Goal: Information Seeking & Learning: Check status

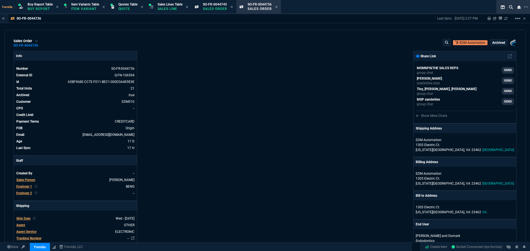
select select "1: BROV"
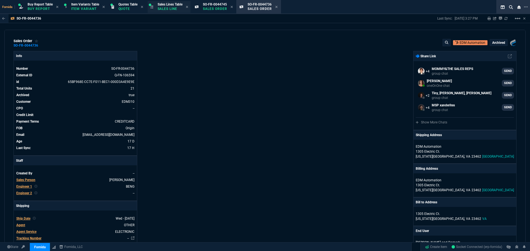
click at [170, 9] on p "Sales Line" at bounding box center [170, 9] width 25 height 4
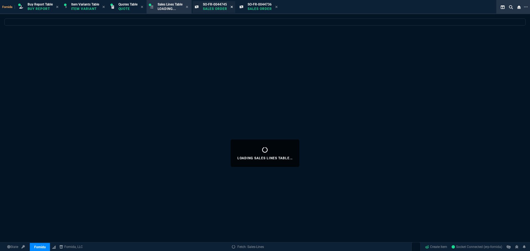
click at [233, 8] on icon at bounding box center [231, 7] width 2 height 2
click at [233, 8] on icon at bounding box center [231, 6] width 2 height 3
select select
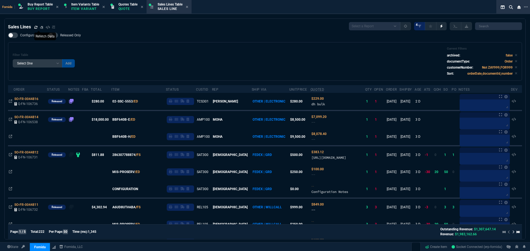
click at [35, 28] on icon at bounding box center [35, 27] width 3 height 3
click at [35, 29] on icon at bounding box center [35, 27] width 3 height 3
click at [174, 62] on div "Filter Table Select One Add Filter () Age () ATS () Cond (itemVariantCode) Cust…" at bounding box center [265, 61] width 504 height 29
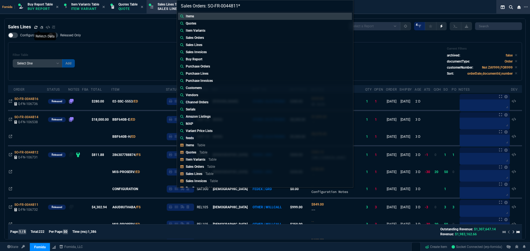
type input "Sales Orders: SO-FR-0044811"
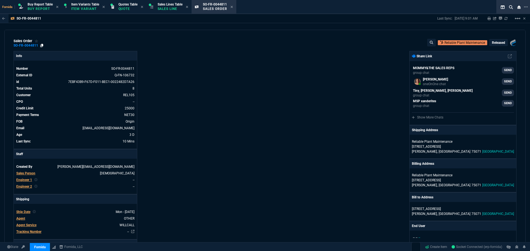
click at [41, 46] on icon at bounding box center [41, 45] width 3 height 3
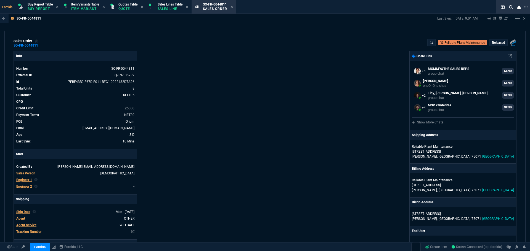
drag, startPoint x: 176, startPoint y: 7, endPoint x: 238, endPoint y: 17, distance: 62.6
click at [176, 7] on p "Sales Line" at bounding box center [170, 9] width 25 height 4
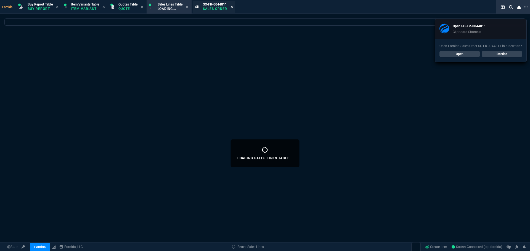
click at [233, 6] on icon at bounding box center [231, 6] width 2 height 3
select select
